Goal: Information Seeking & Learning: Learn about a topic

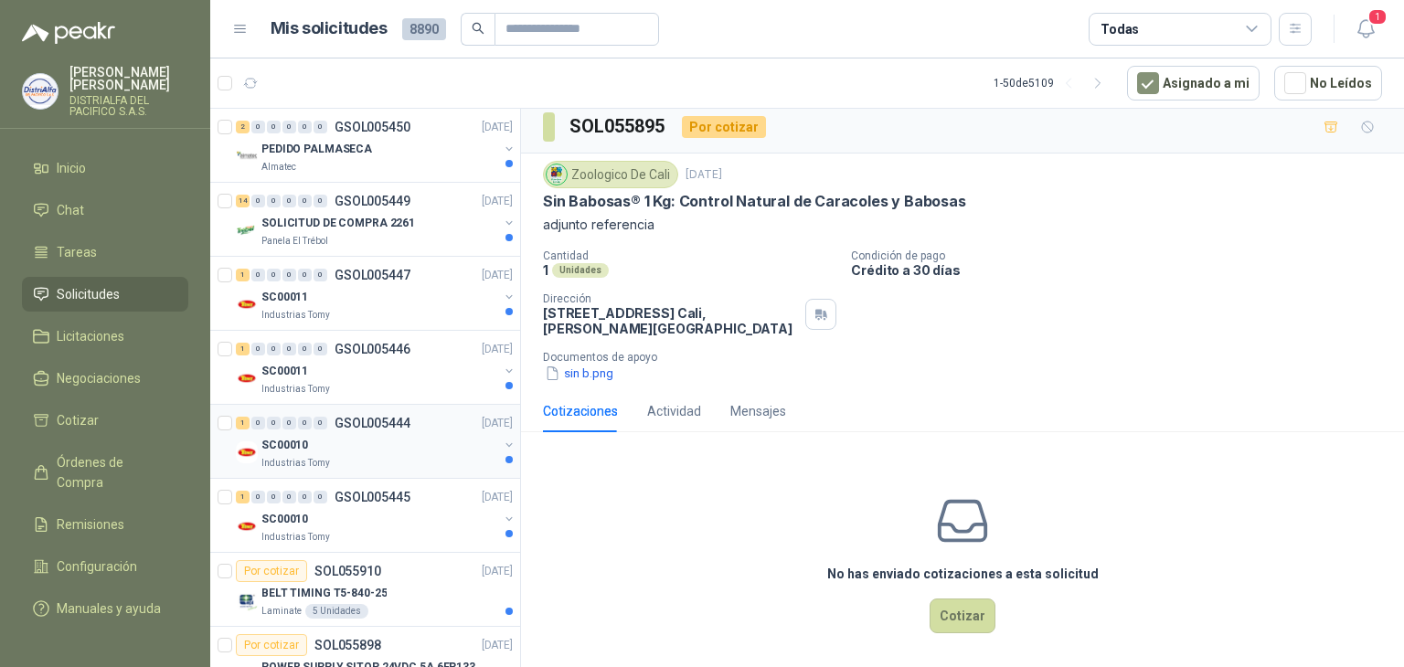
scroll to position [14, 0]
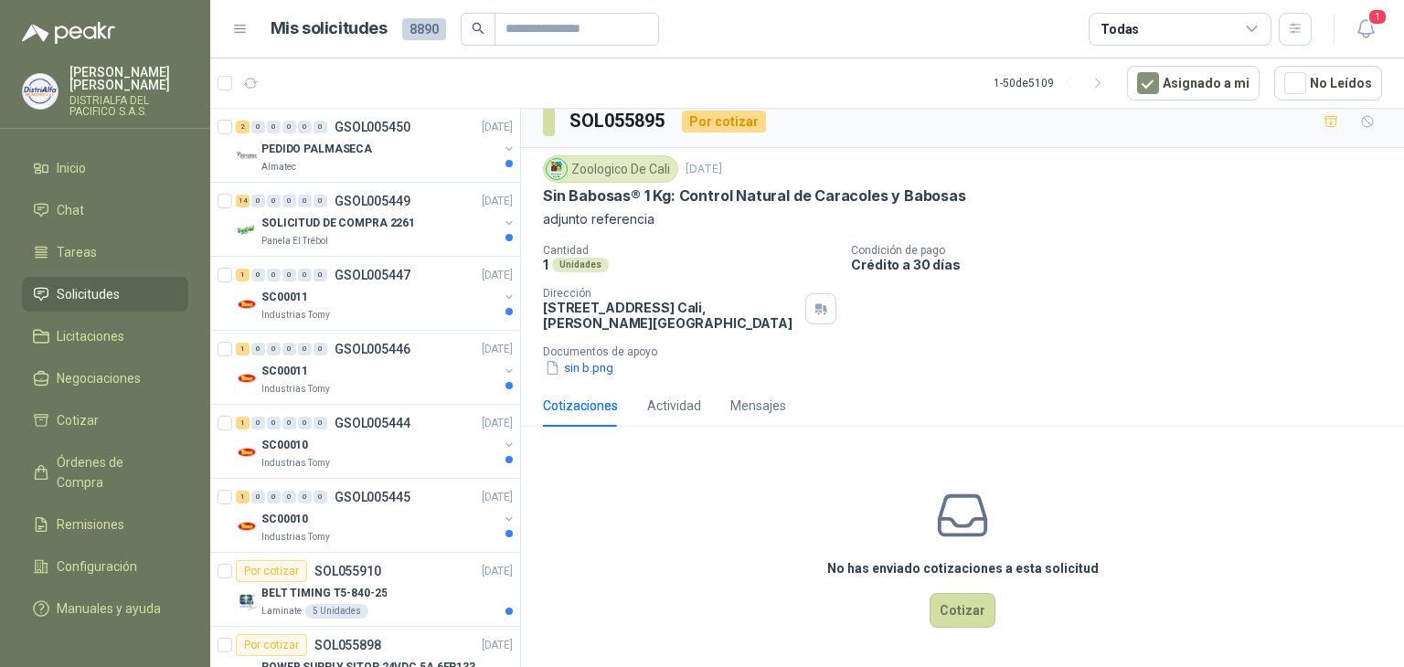
click at [1364, 8] on header "Mis solicitudes 8890 Todas 1" at bounding box center [806, 29] width 1193 height 58
click at [1365, 22] on icon "button" at bounding box center [1365, 28] width 23 height 23
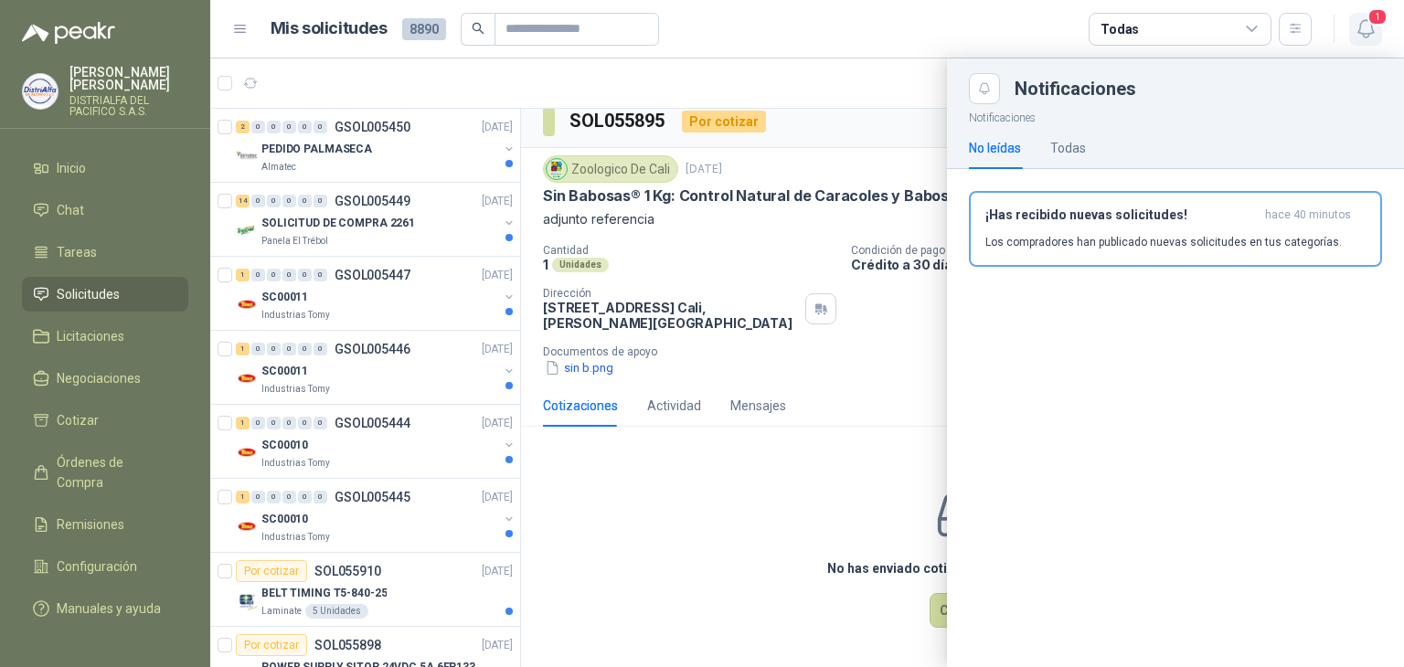
click at [1365, 22] on icon "button" at bounding box center [1365, 28] width 23 height 23
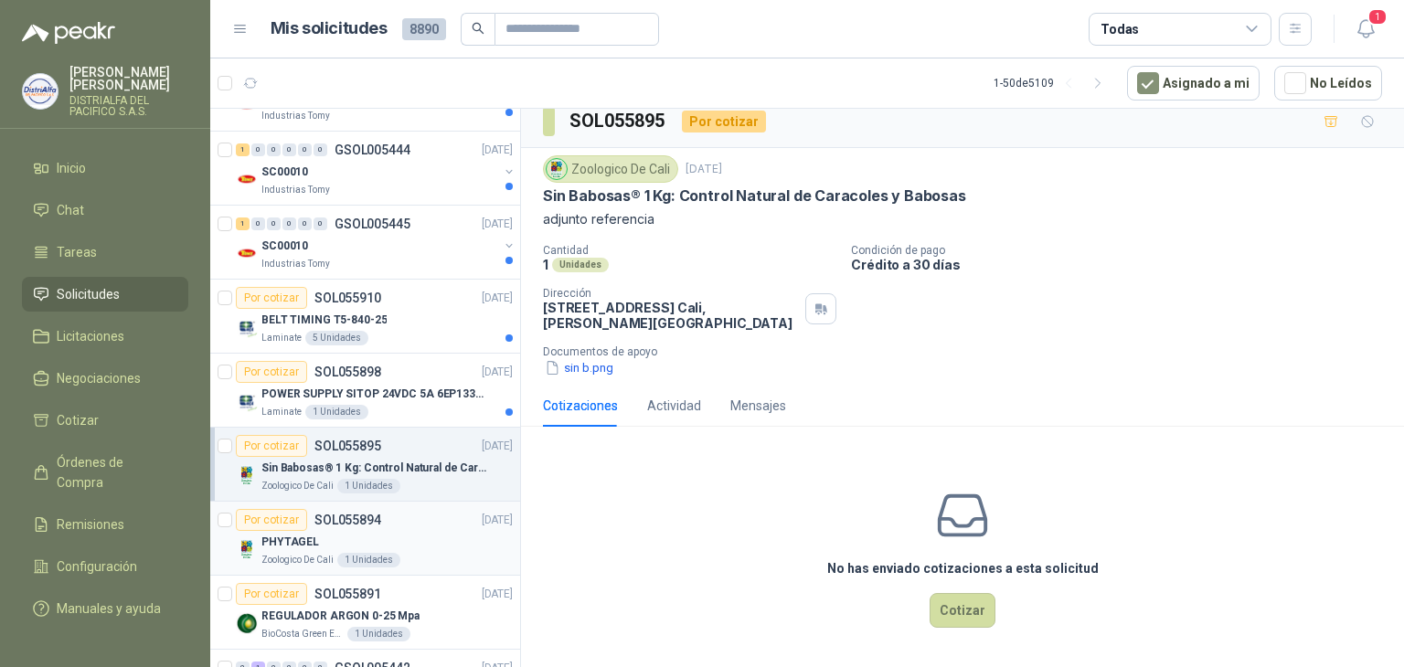
scroll to position [274, 0]
click at [446, 404] on div "Laminate 1 Unidades" at bounding box center [386, 411] width 251 height 15
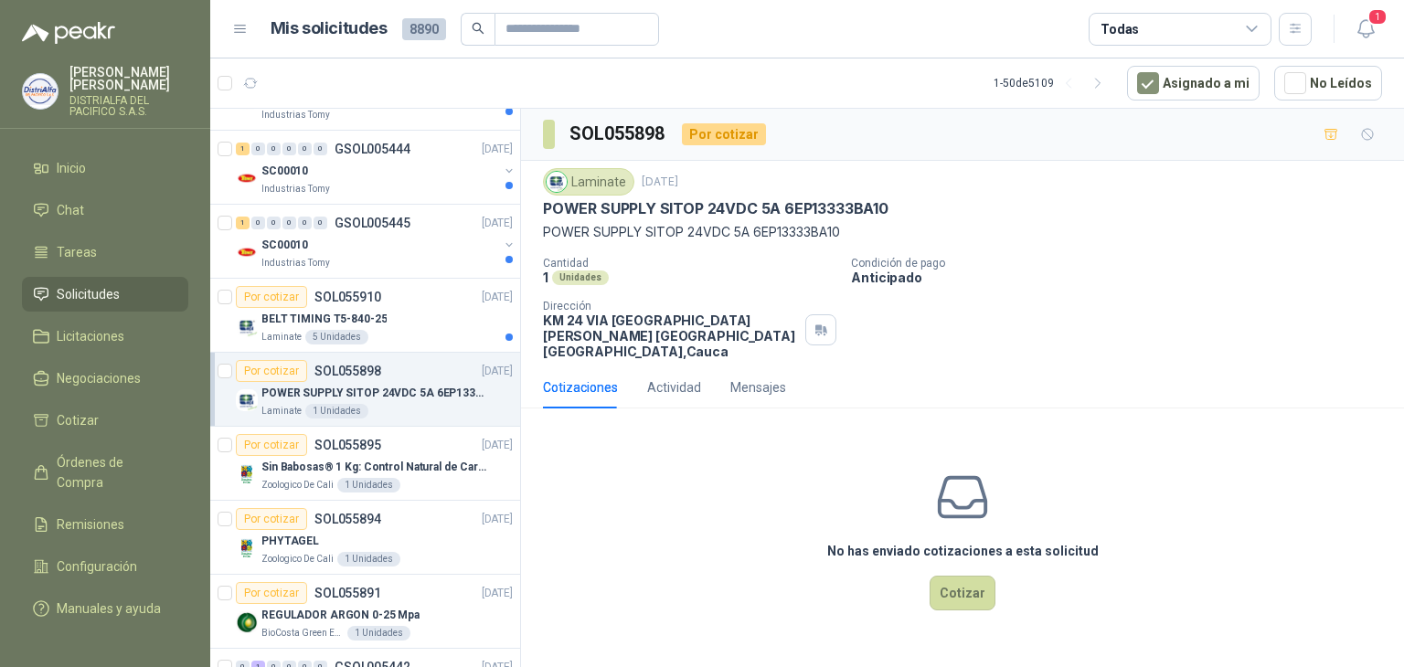
click at [798, 190] on div "Laminate 15 sept, 2025" at bounding box center [962, 181] width 839 height 27
click at [788, 202] on p "POWER SUPPLY SITOP 24VDC 5A 6EP13333BA10" at bounding box center [715, 208] width 345 height 19
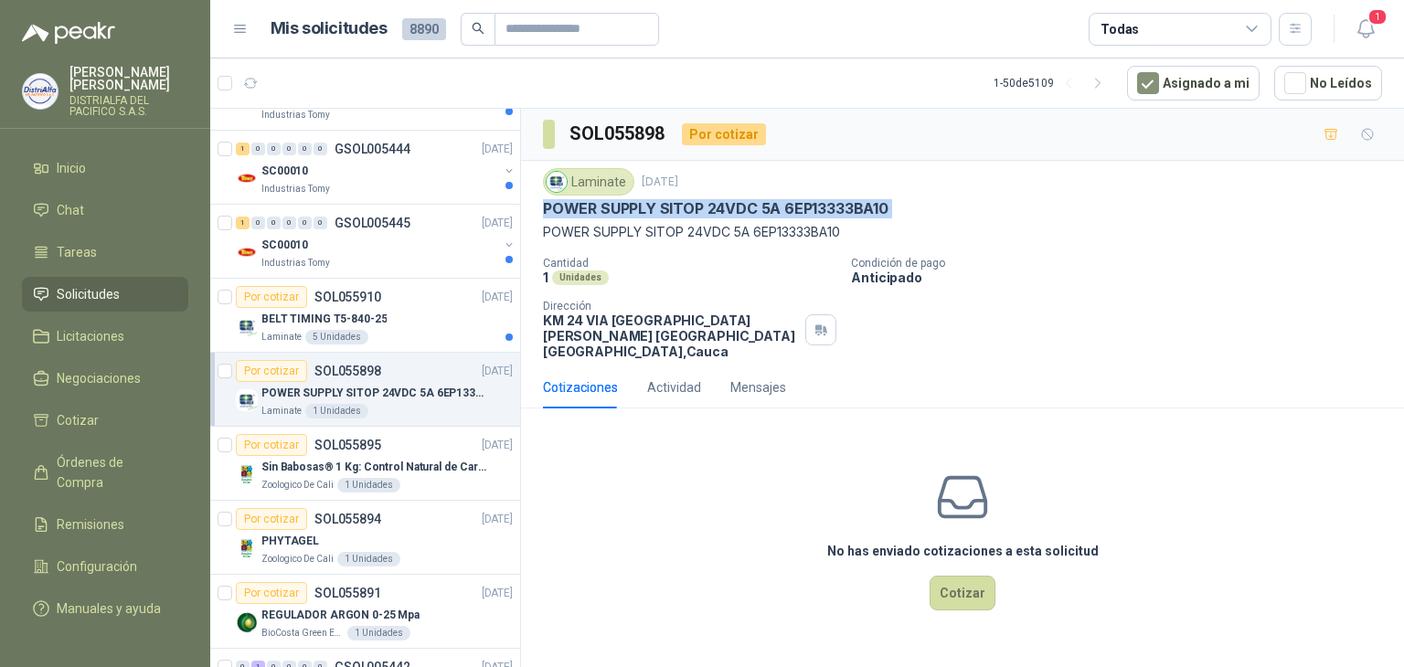
click at [788, 202] on p "POWER SUPPLY SITOP 24VDC 5A 6EP13333BA10" at bounding box center [715, 208] width 345 height 19
copy p "POWER SUPPLY SITOP 24VDC 5A 6EP13333BA10"
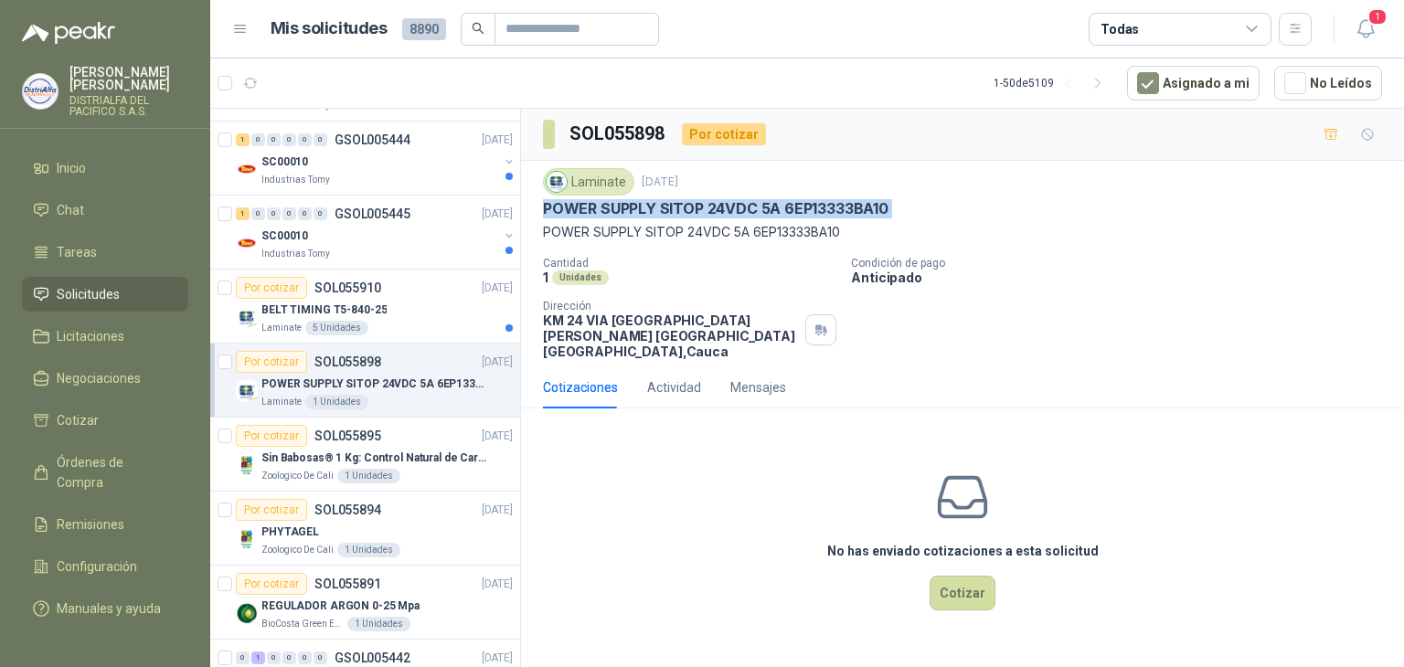
scroll to position [274, 0]
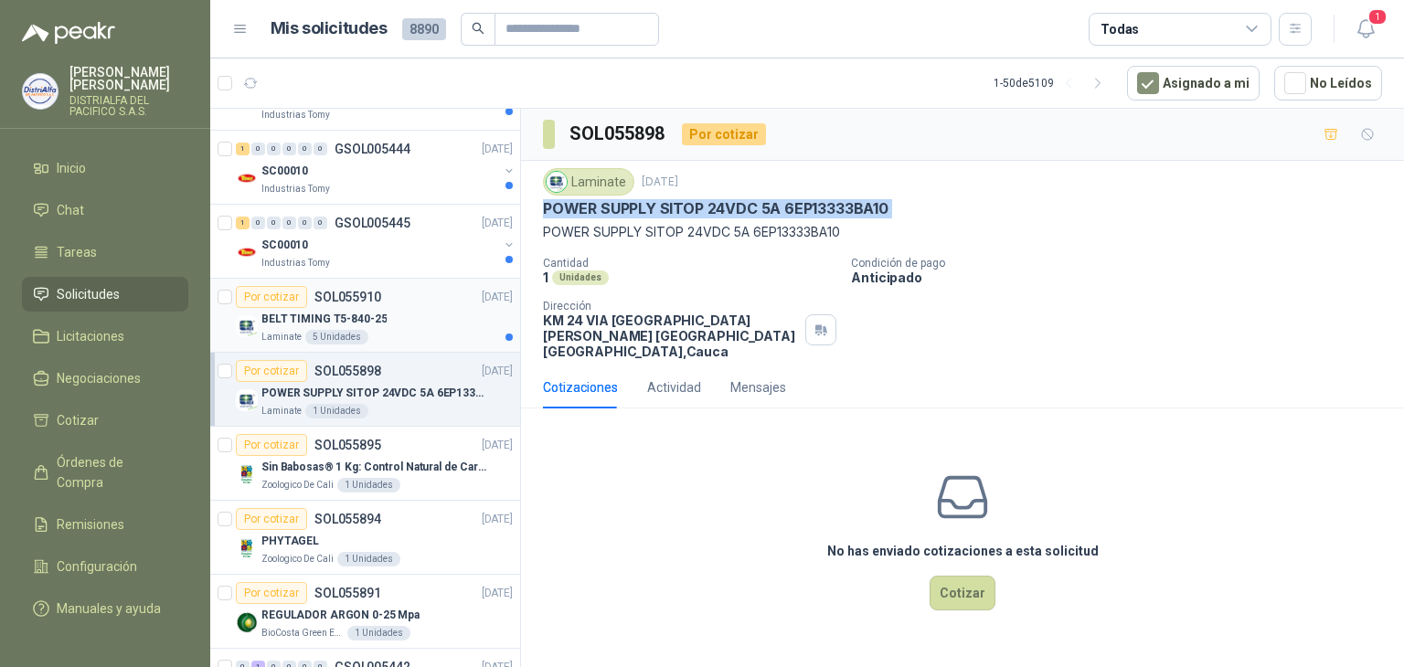
click at [429, 313] on div "BELT TIMING T5-840-25" at bounding box center [386, 319] width 251 height 22
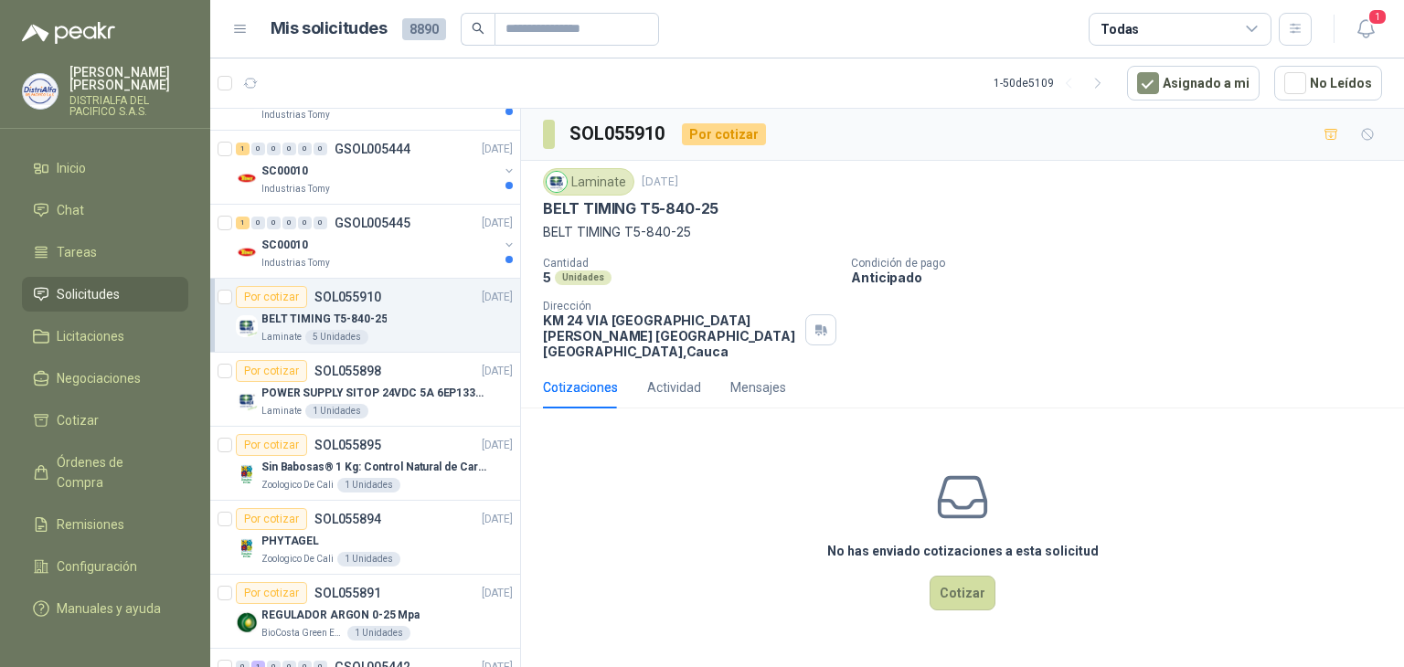
click at [644, 208] on p "BELT TIMING T5-840-25" at bounding box center [630, 208] width 175 height 19
copy p "BELT TIMING T5-840-25"
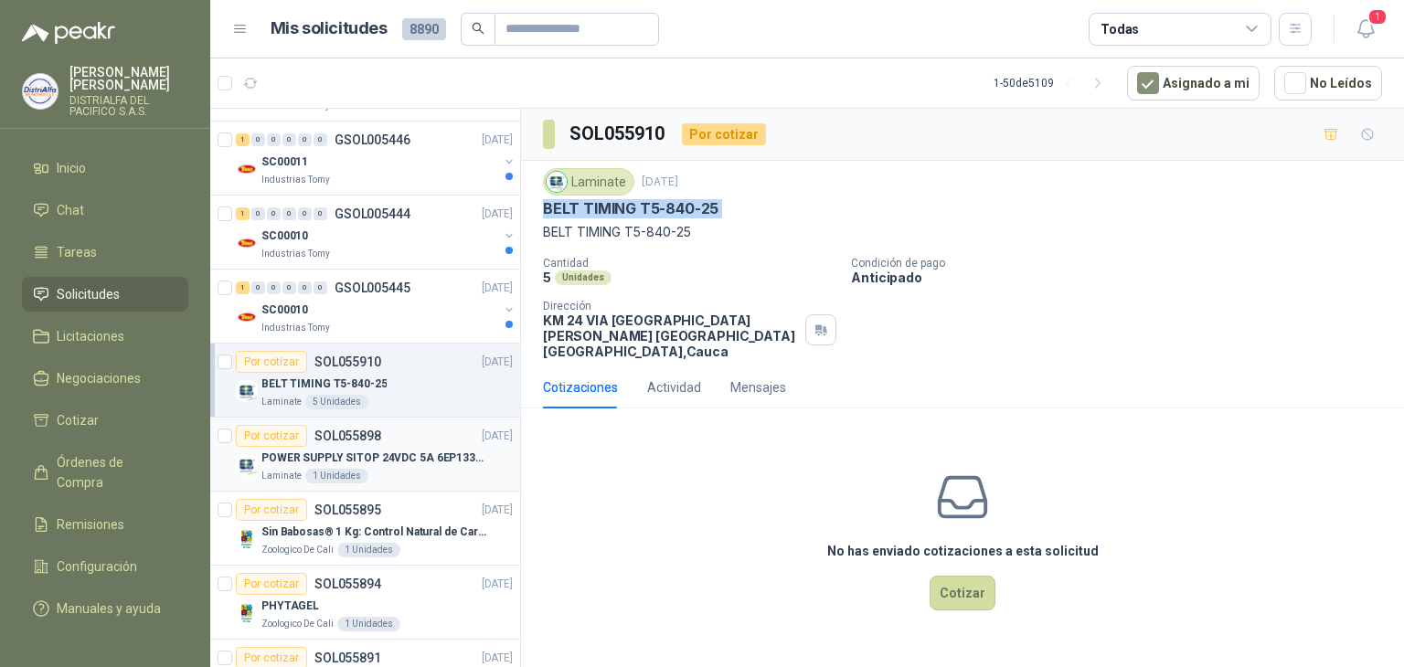
scroll to position [183, 0]
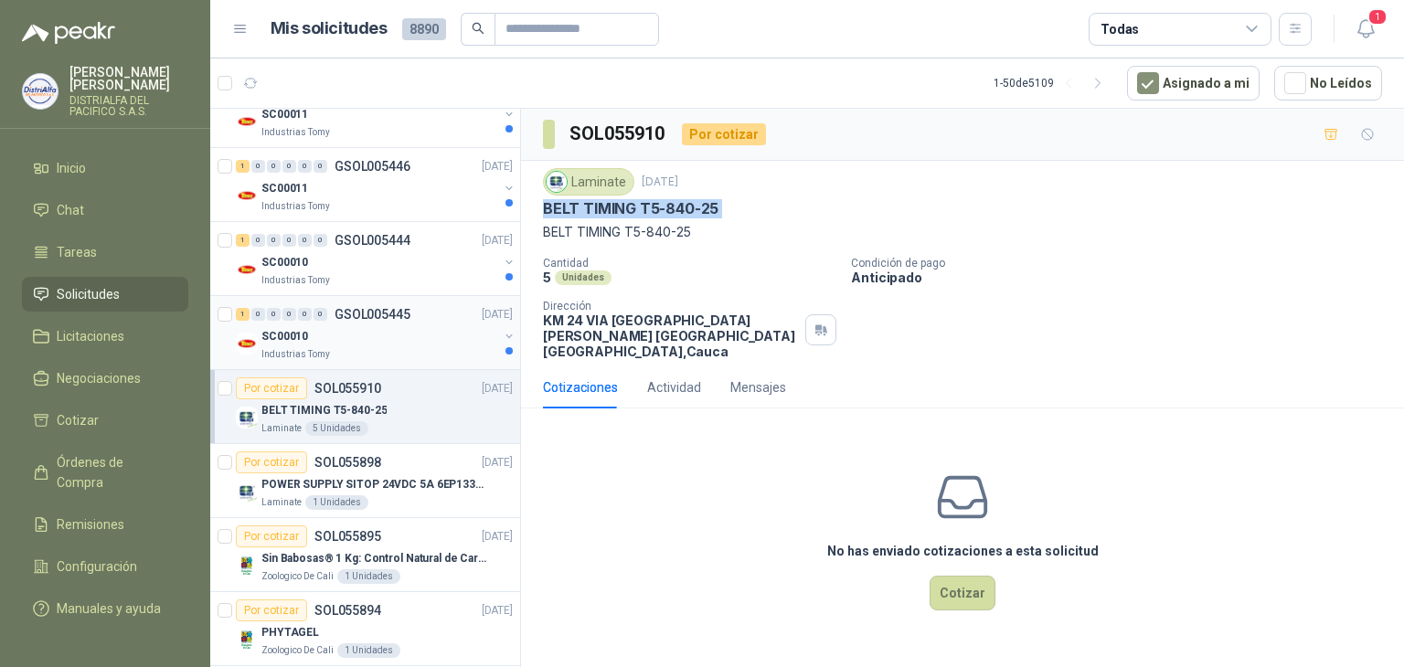
click at [453, 354] on div "Industrias Tomy" at bounding box center [379, 354] width 237 height 15
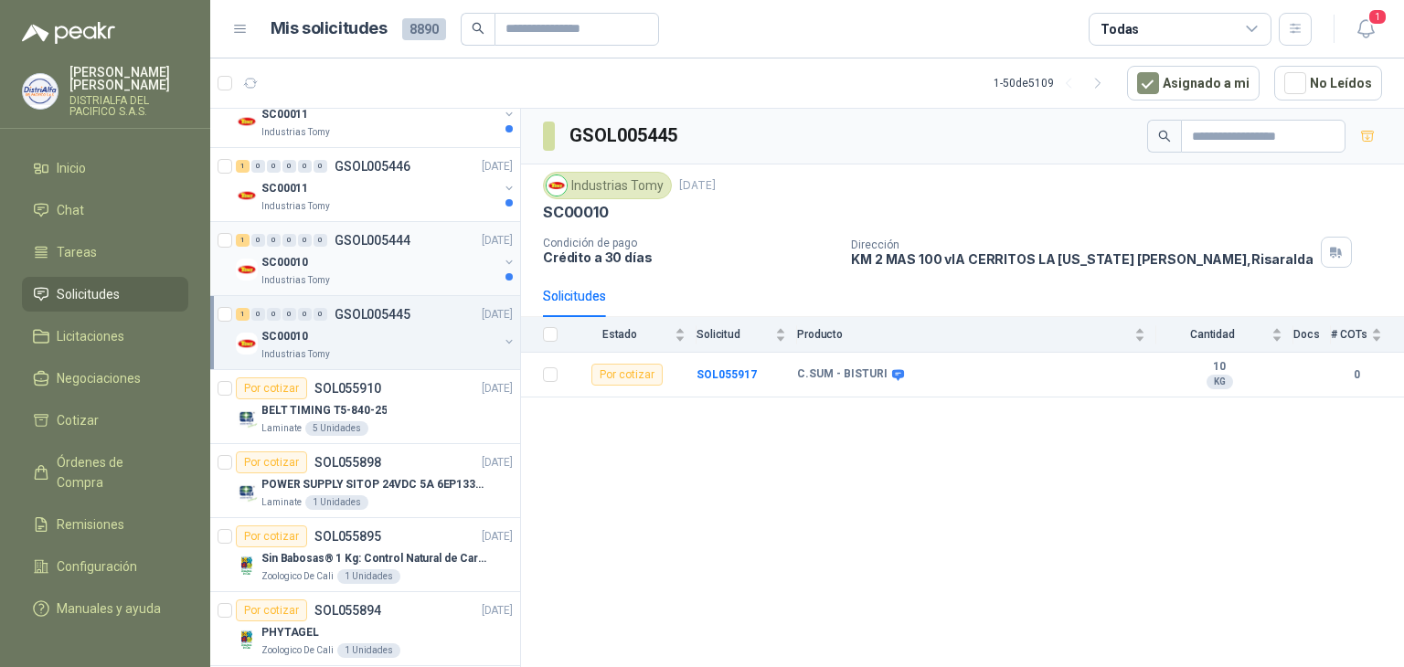
click at [368, 253] on div "SC00010" at bounding box center [379, 262] width 237 height 22
click at [387, 348] on div "Industrias Tomy" at bounding box center [379, 354] width 237 height 15
click at [735, 374] on b "SOL055917" at bounding box center [726, 374] width 60 height 13
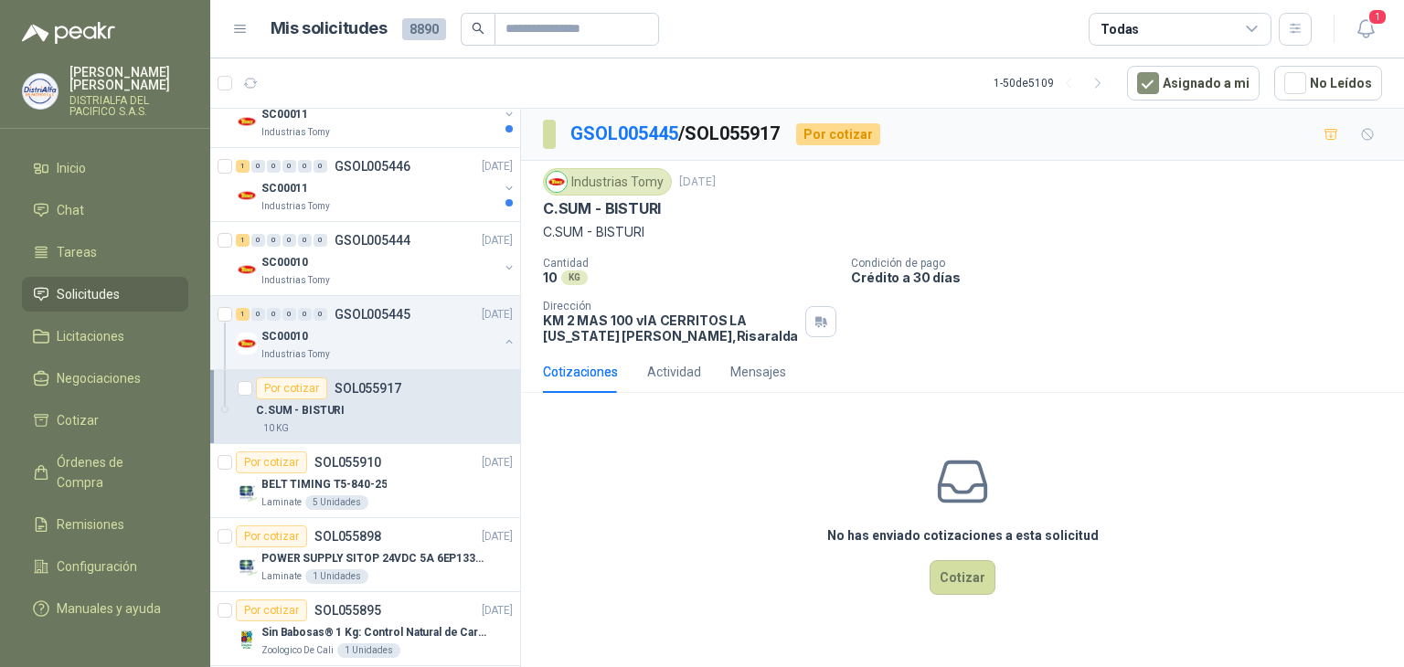
click at [612, 227] on p "C.SUM - BISTURI" at bounding box center [962, 232] width 839 height 20
copy p "C.SUM - BISTURI"
click at [435, 269] on div "SC00010" at bounding box center [379, 262] width 237 height 22
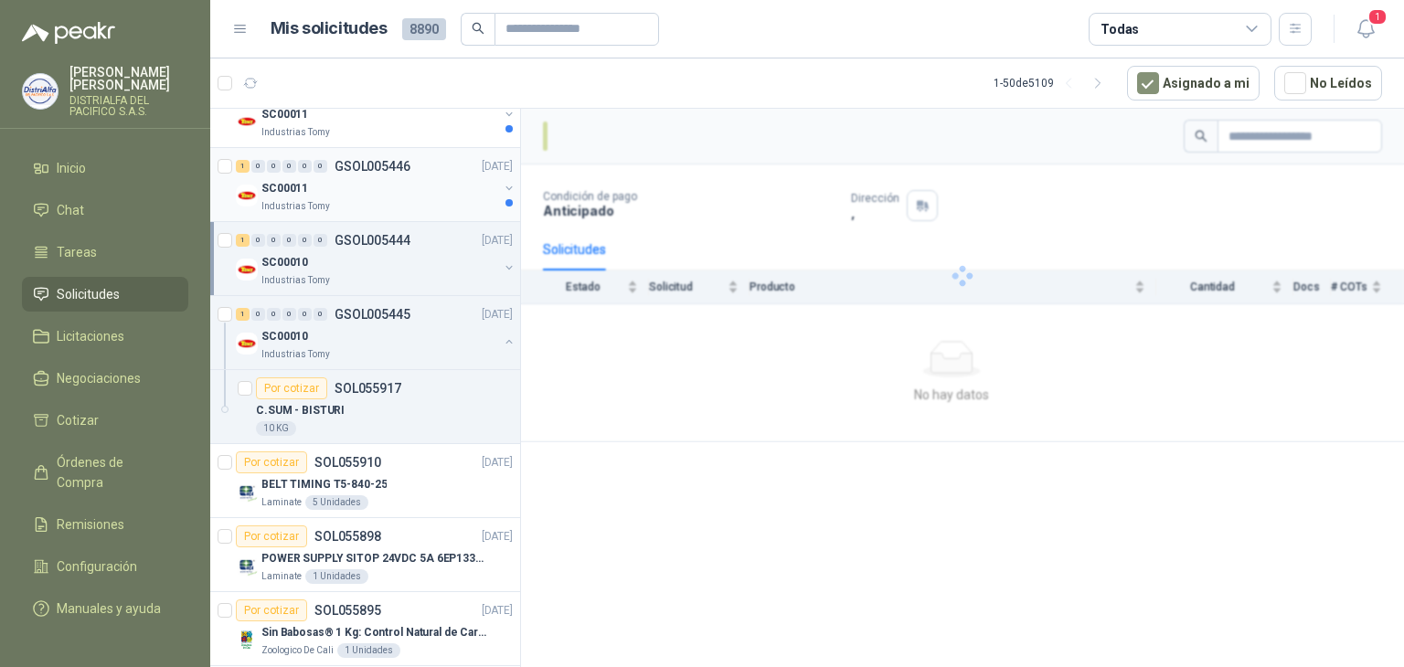
click at [427, 195] on div "SC00011" at bounding box center [379, 188] width 237 height 22
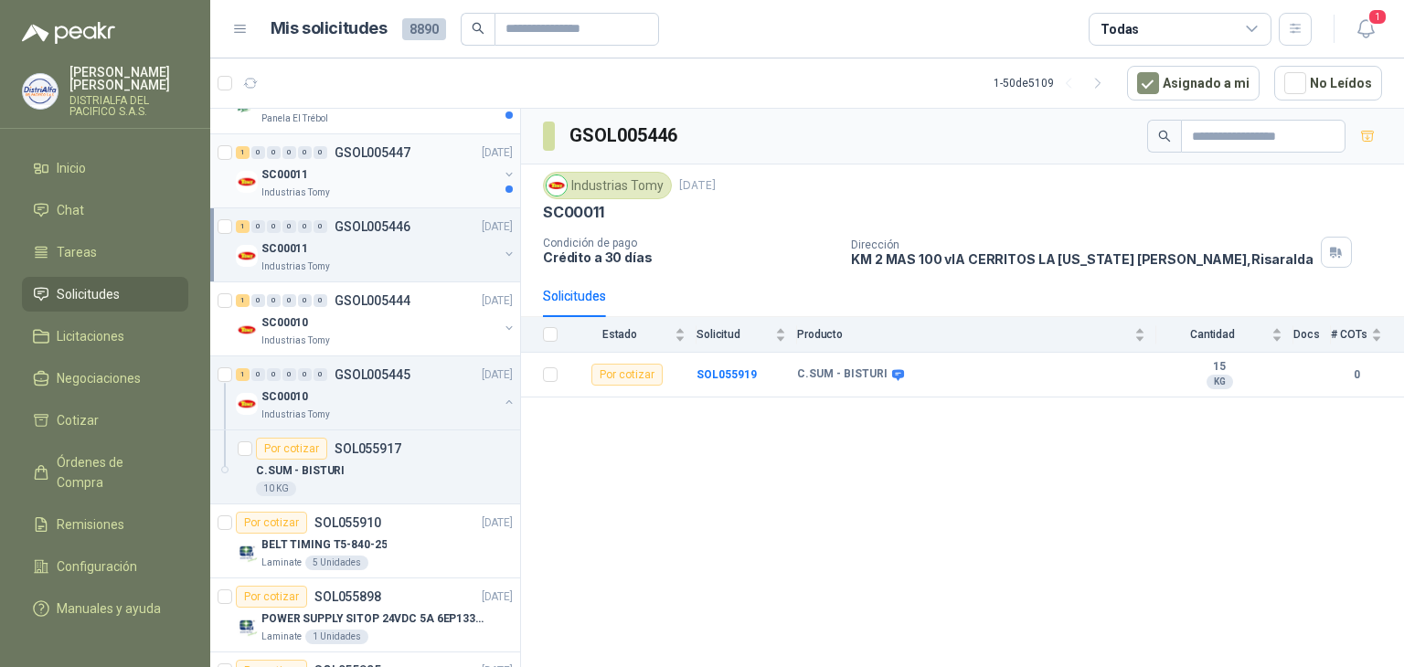
scroll to position [91, 0]
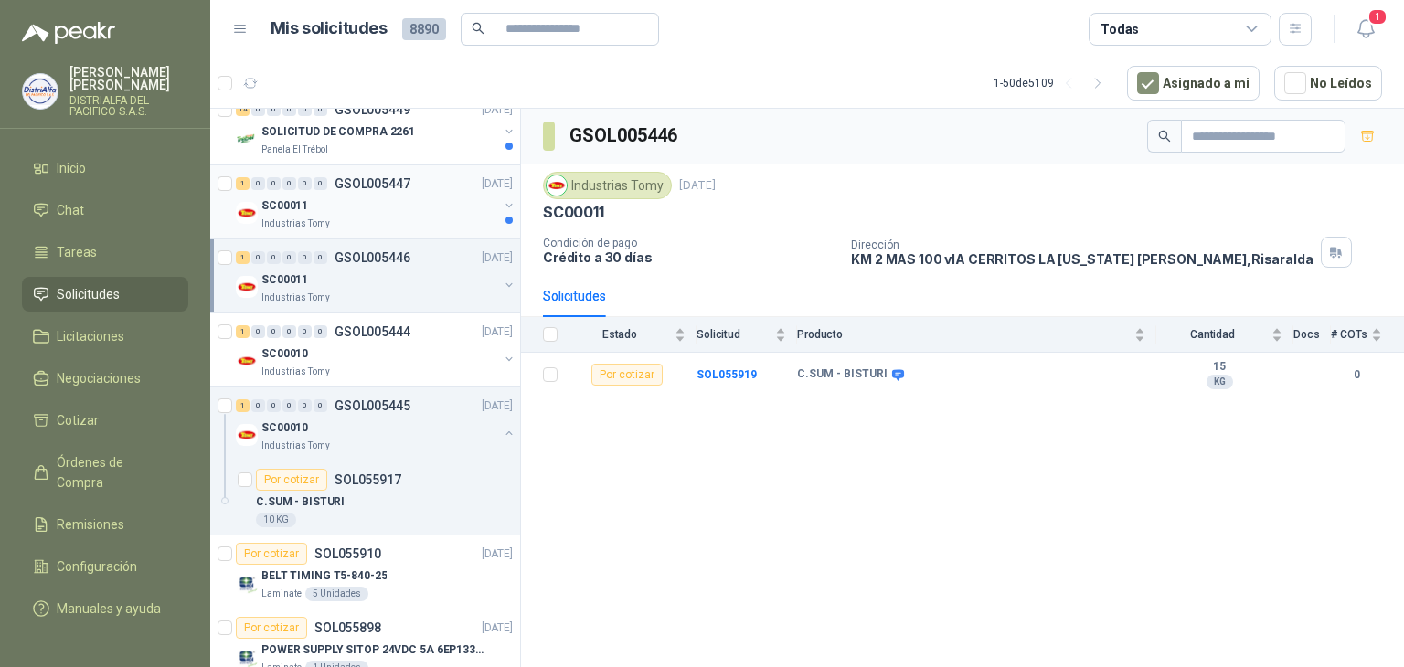
click at [417, 196] on div "SC00011" at bounding box center [379, 206] width 237 height 22
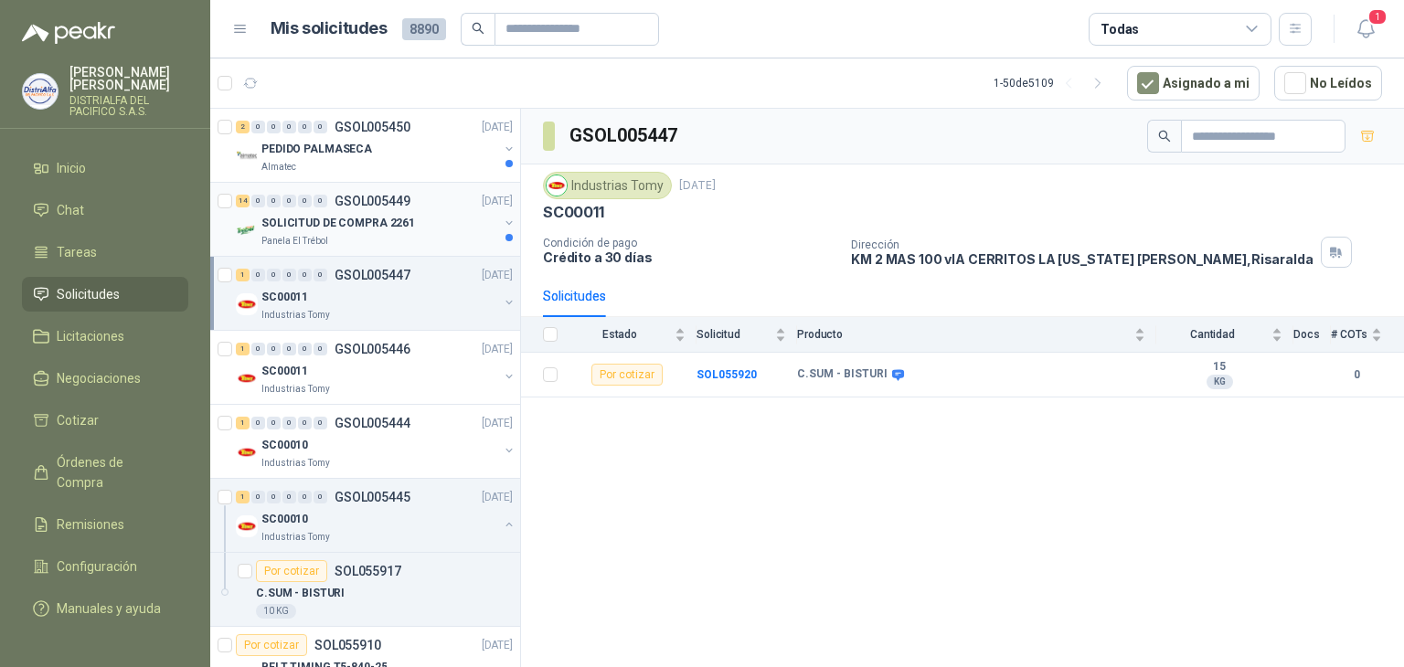
click at [433, 221] on div "SOLICITUD DE COMPRA 2261" at bounding box center [379, 223] width 237 height 22
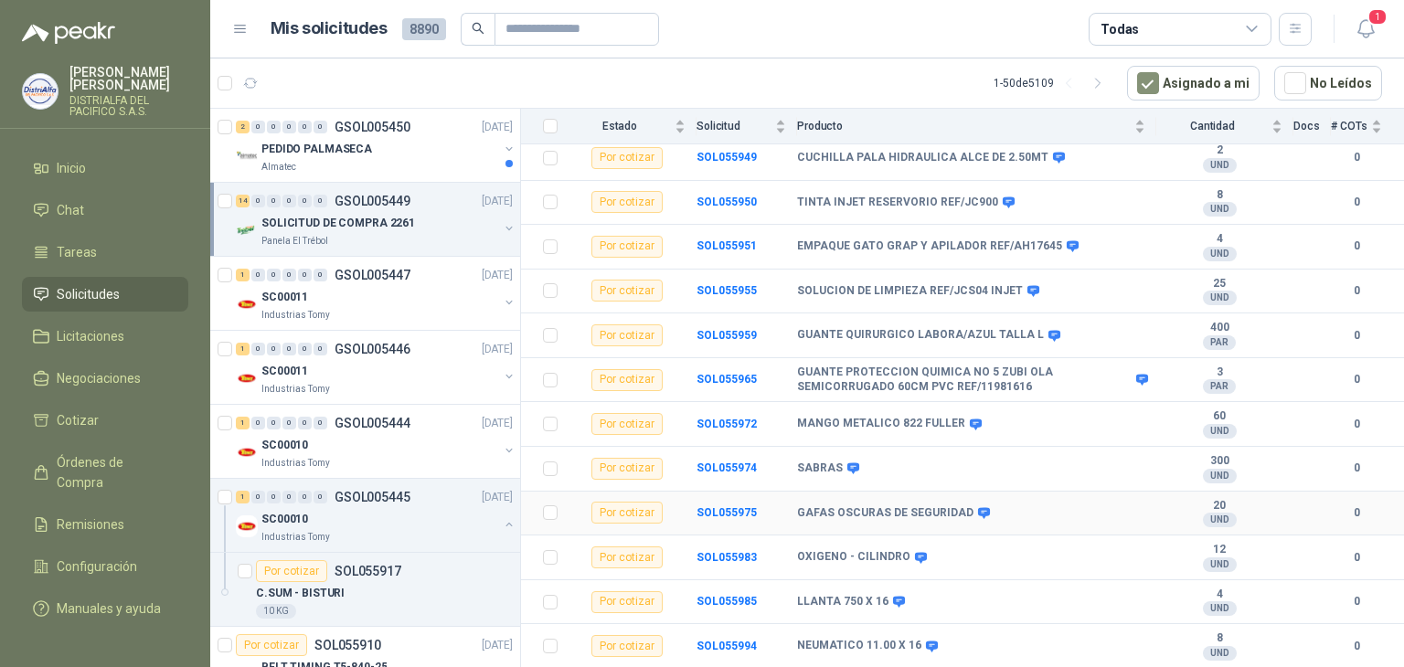
scroll to position [300, 0]
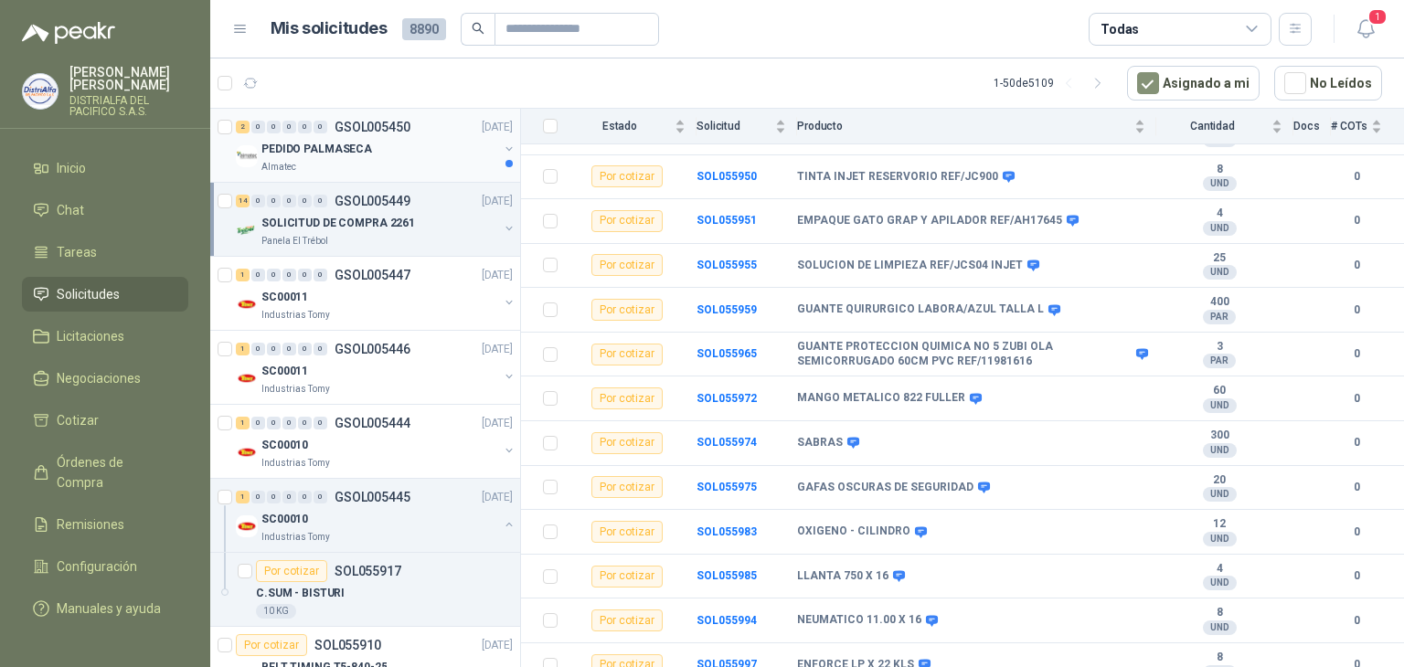
click at [439, 171] on div "Almatec" at bounding box center [379, 167] width 237 height 15
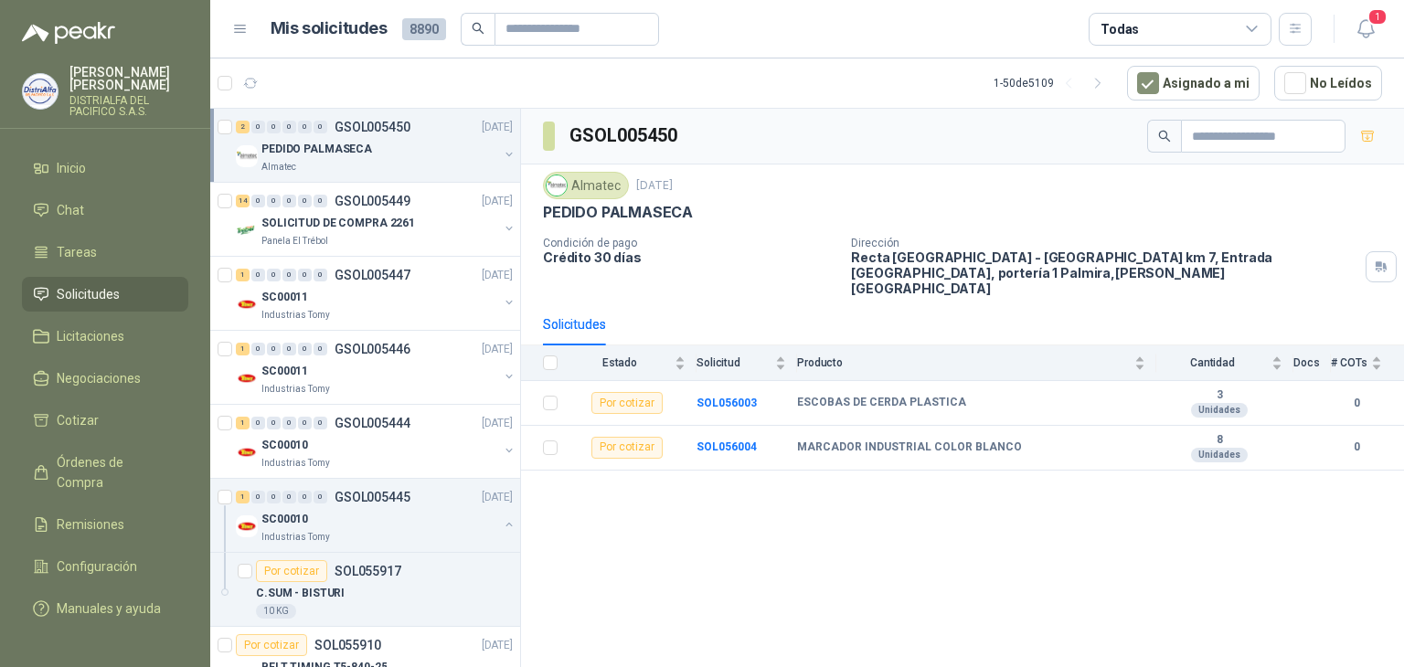
click at [118, 99] on p "DISTRIALFA DEL PACIFICO S.A.S." at bounding box center [128, 106] width 119 height 22
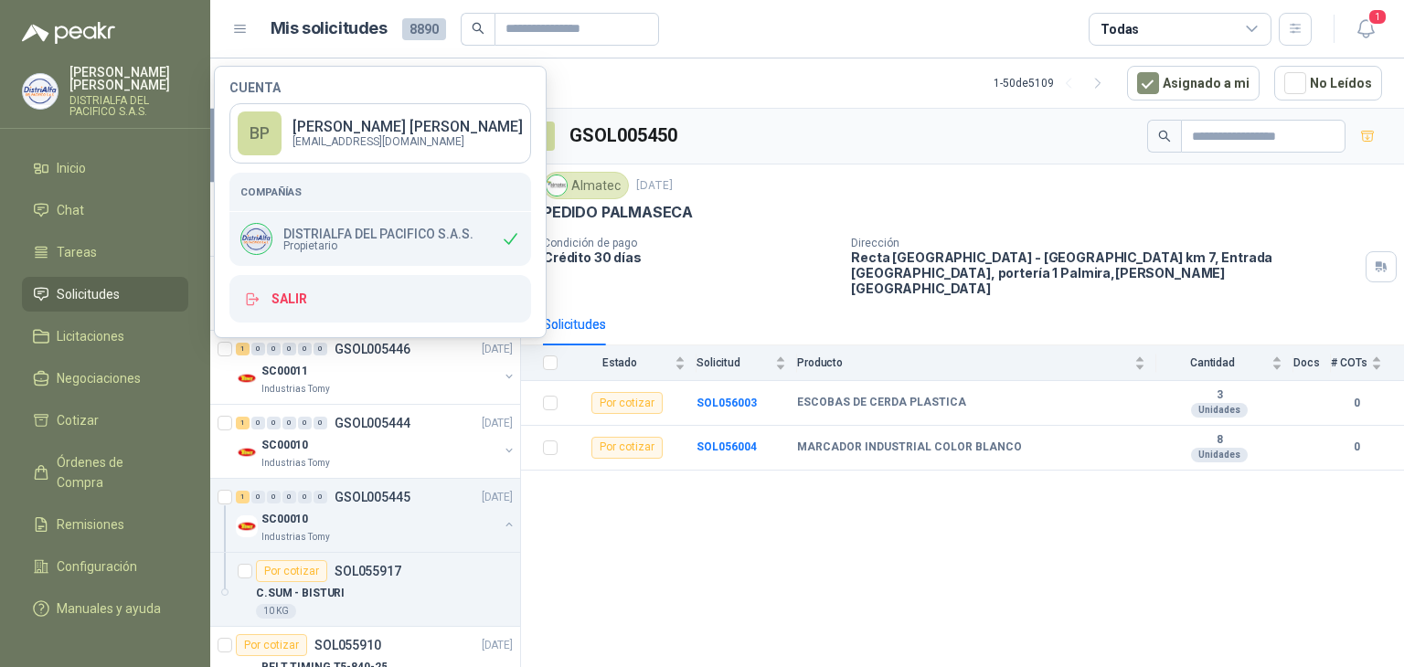
click at [942, 154] on div "GSOL005450" at bounding box center [962, 137] width 883 height 56
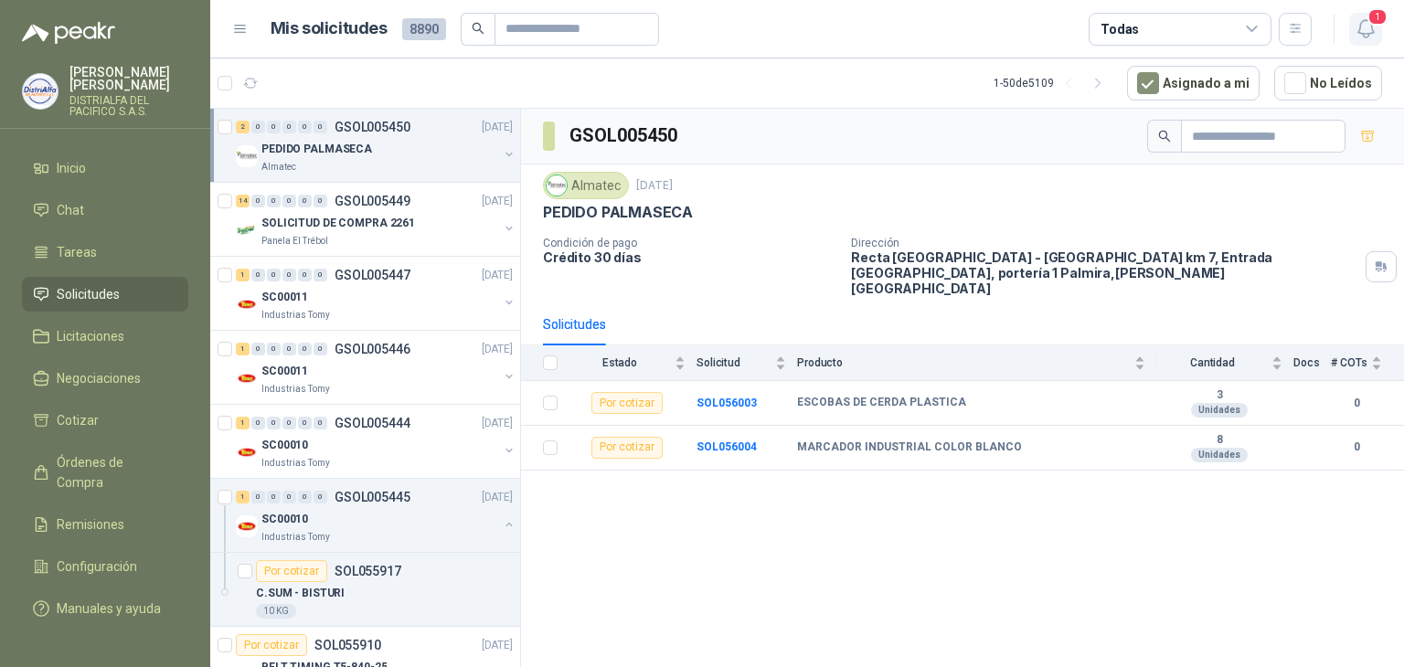
click at [1354, 29] on icon "button" at bounding box center [1365, 28] width 23 height 23
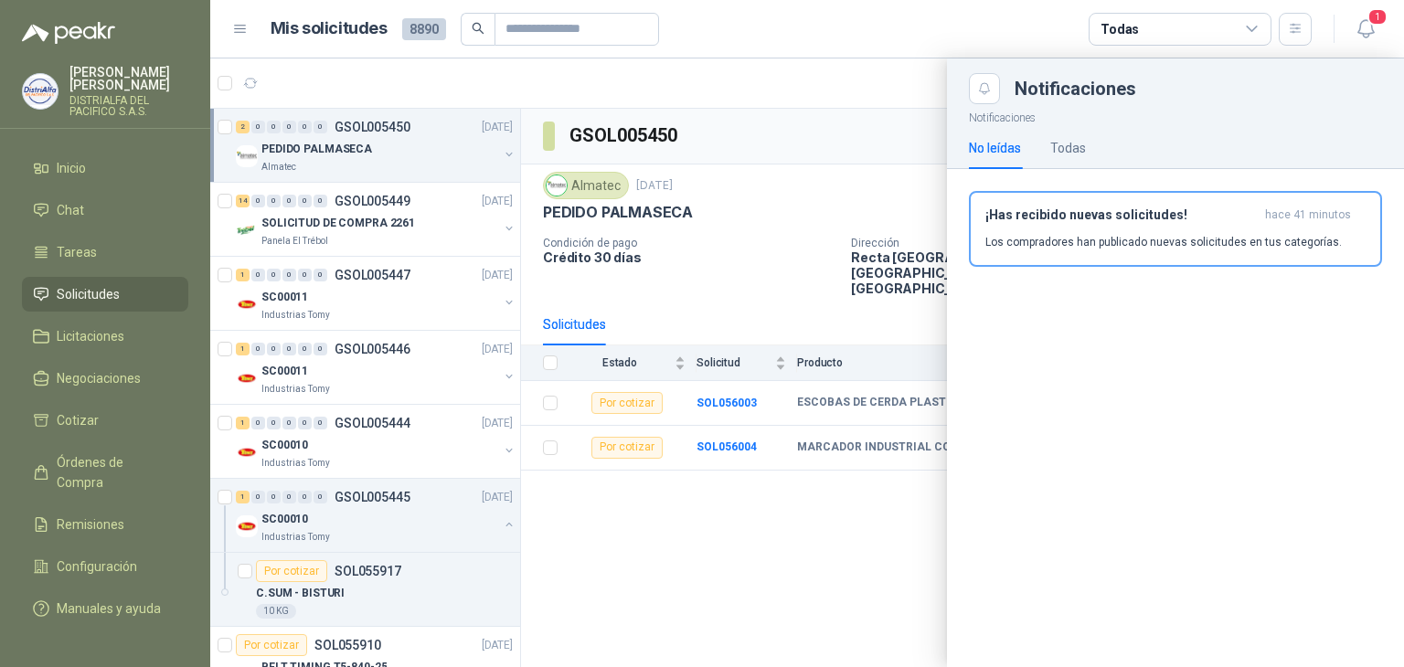
click at [1079, 235] on p "Los compradores han publicado nuevas solicitudes en tus categorías." at bounding box center [1163, 242] width 356 height 16
